Goal: Task Accomplishment & Management: Manage account settings

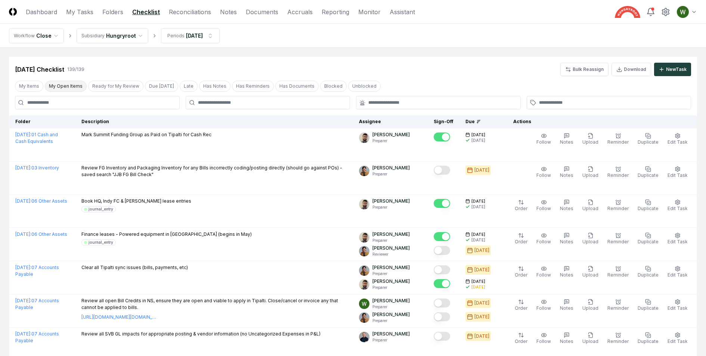
click at [74, 89] on button "My Open Items" at bounding box center [66, 86] width 42 height 11
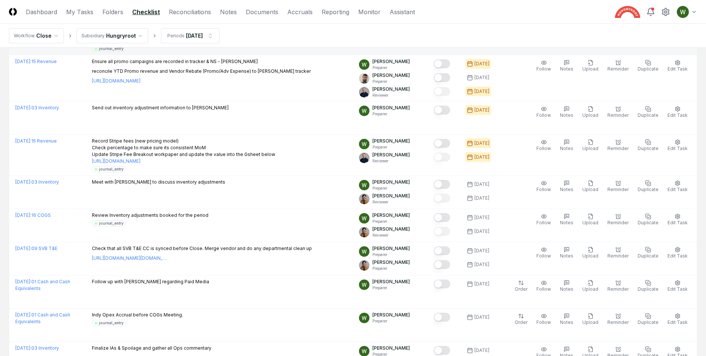
scroll to position [193, 0]
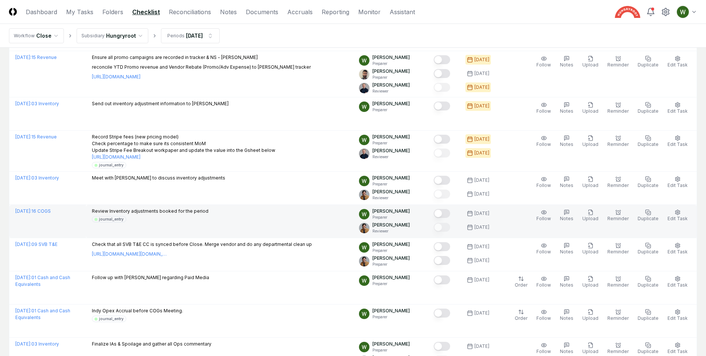
click at [173, 209] on p "Review Inventory adjustments booked for the period" at bounding box center [150, 211] width 117 height 7
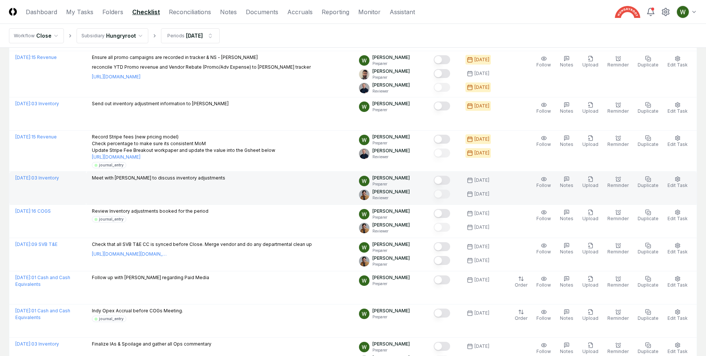
click at [170, 176] on p "Meet with [PERSON_NAME] to discuss inventory adjustments" at bounding box center [158, 178] width 133 height 7
click at [178, 181] on div "Meet with [PERSON_NAME] to discuss inventory adjustments" at bounding box center [158, 179] width 133 height 8
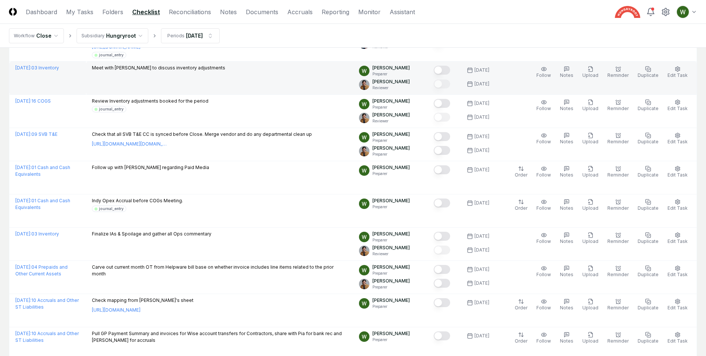
scroll to position [310, 0]
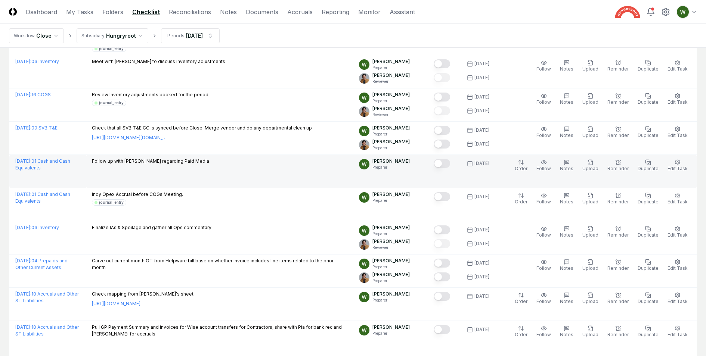
click at [155, 165] on td "Follow up with [PERSON_NAME] regarding Paid Media" at bounding box center [219, 171] width 267 height 33
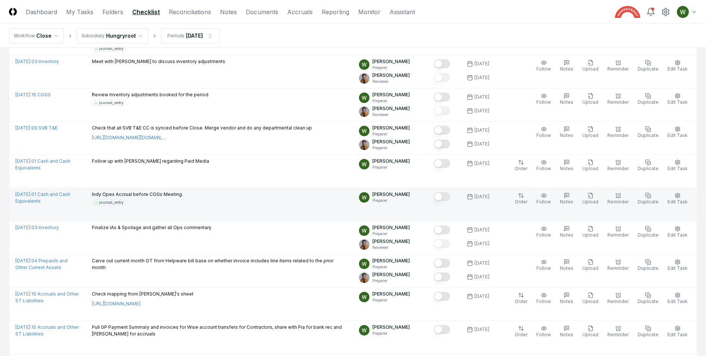
click at [157, 199] on div "journal_entry" at bounding box center [137, 202] width 91 height 6
click at [158, 193] on p "Indy Opex Accrual before COGs Meeting." at bounding box center [137, 194] width 91 height 7
click at [169, 191] on p "Indy Opex Accrual before COGs Meeting." at bounding box center [137, 194] width 91 height 7
